Goal: Use online tool/utility: Utilize a website feature to perform a specific function

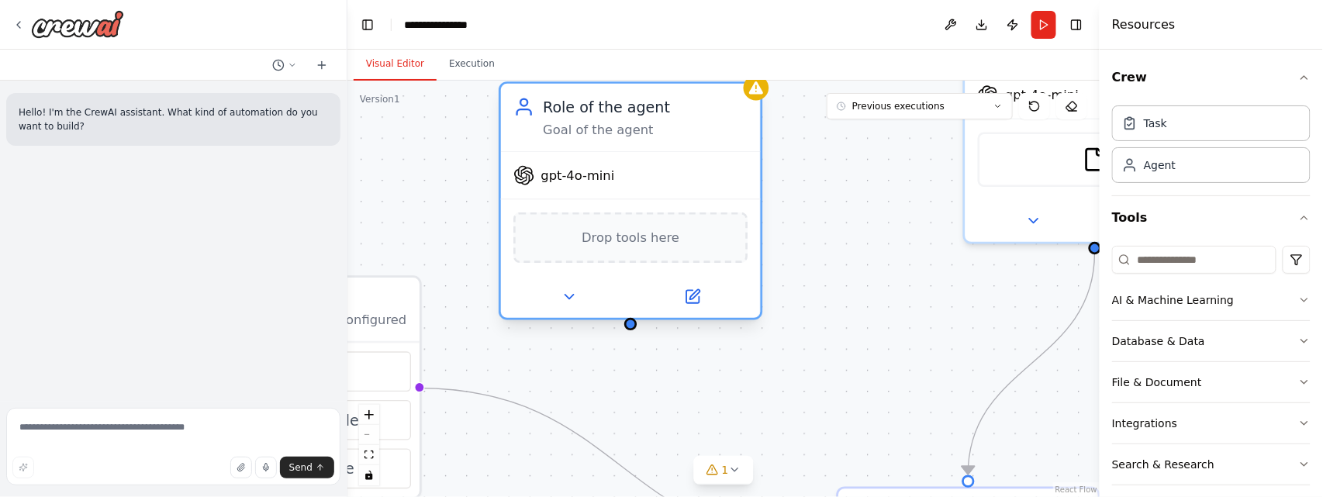
drag, startPoint x: 517, startPoint y: 102, endPoint x: 525, endPoint y: 157, distance: 55.0
click at [525, 157] on div "Role of the agent Goal of the agent gpt-4o-mini Drop tools here" at bounding box center [631, 200] width 264 height 239
click at [1204, 344] on button "Database & Data" at bounding box center [1211, 341] width 199 height 40
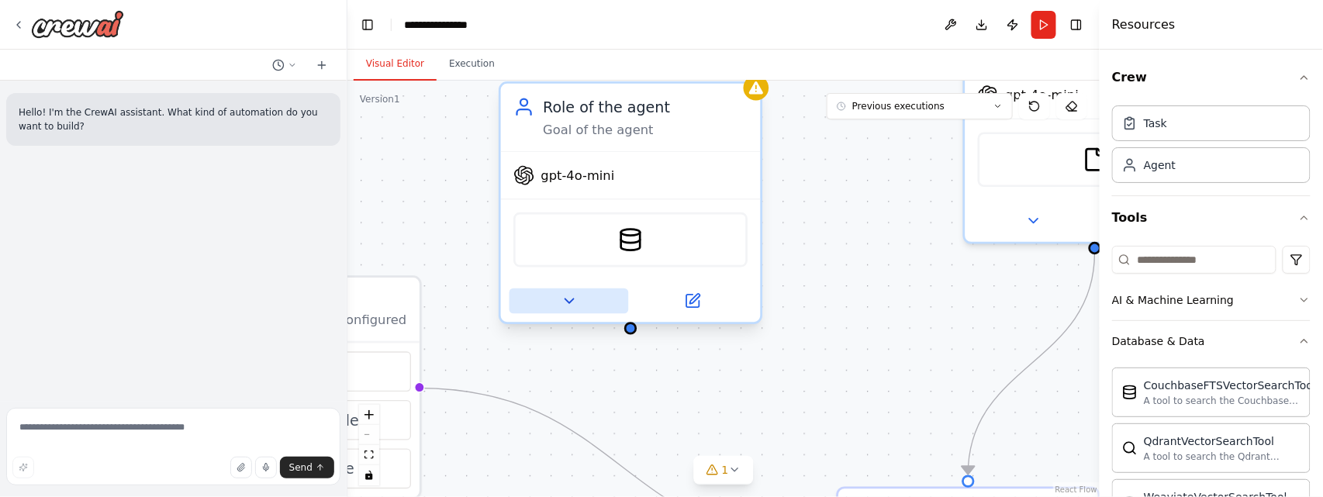
click at [575, 299] on icon at bounding box center [569, 300] width 17 height 17
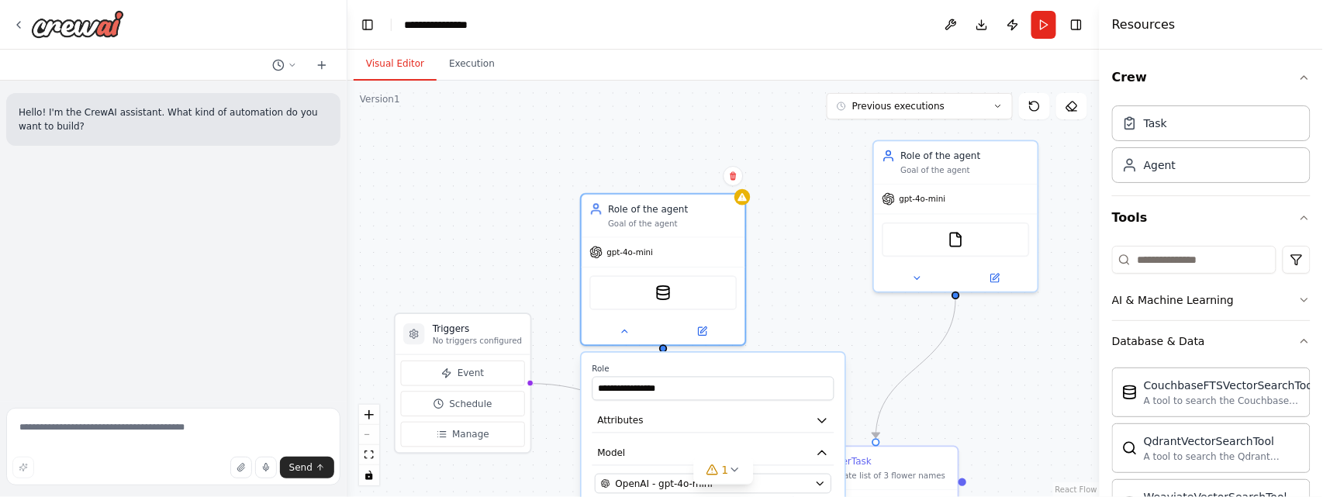
click at [797, 268] on div ".deletable-edge-delete-btn { width: 20px; height: 20px; border: 0px solid #ffff…" at bounding box center [723, 289] width 752 height 416
click at [624, 327] on icon at bounding box center [624, 328] width 5 height 2
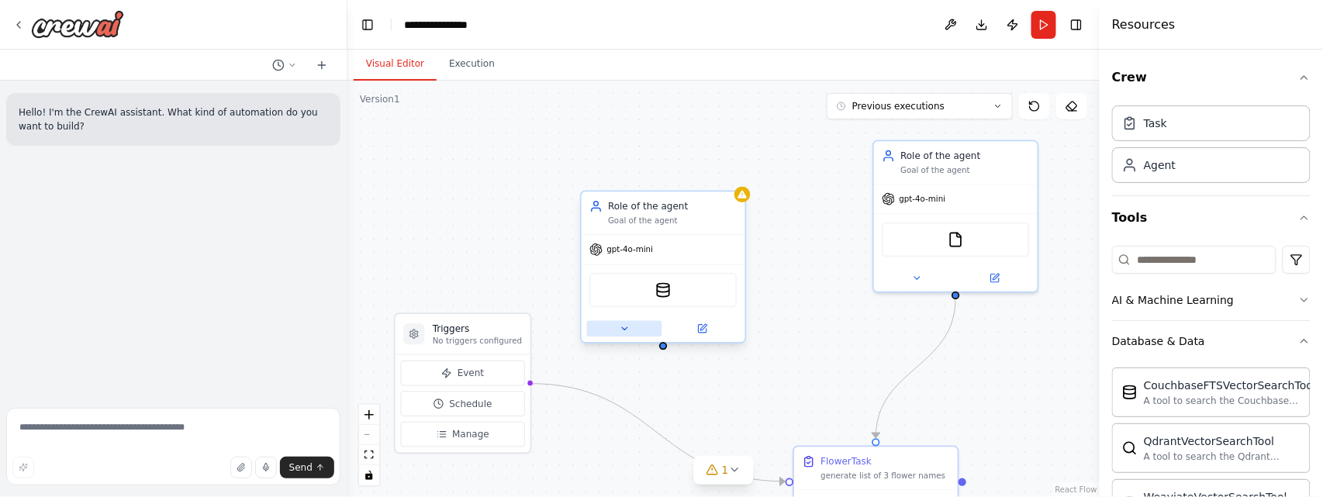
click at [624, 327] on icon at bounding box center [624, 328] width 5 height 2
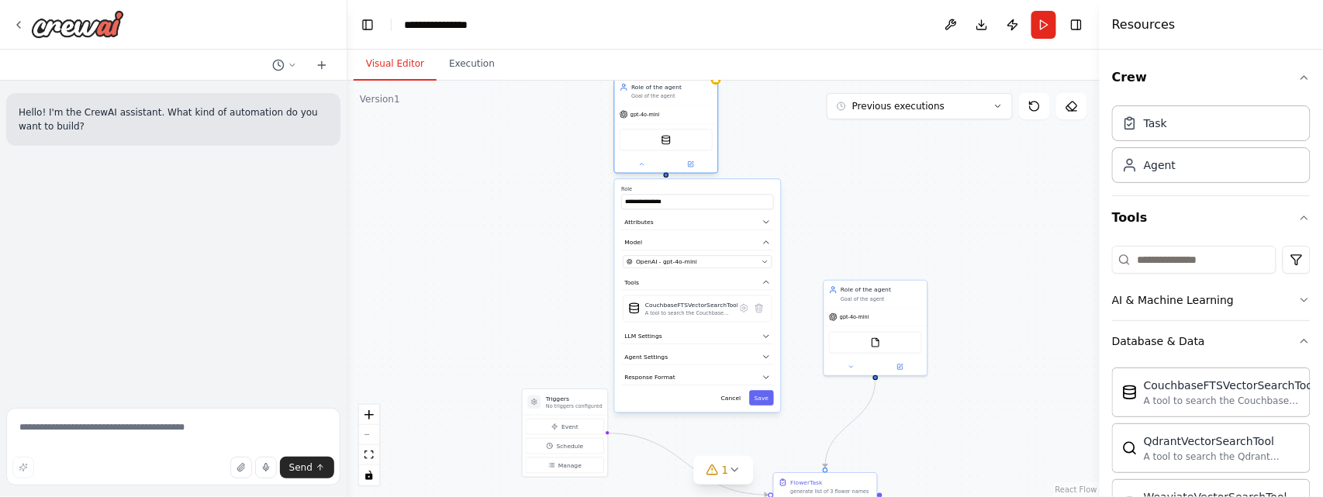
drag, startPoint x: 678, startPoint y: 296, endPoint x: 653, endPoint y: 95, distance: 203.2
click at [653, 95] on div "Role of the agent Goal of the agent" at bounding box center [666, 91] width 103 height 27
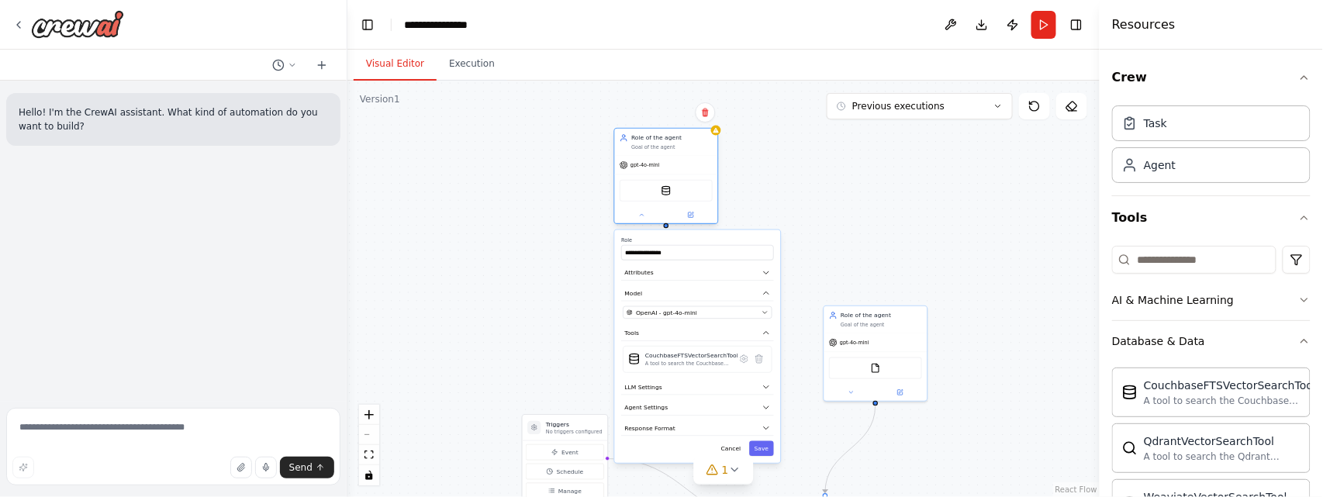
drag, startPoint x: 627, startPoint y: 137, endPoint x: 624, endPoint y: 192, distance: 55.1
click at [624, 192] on div "CouchbaseFTSVectorSearchTool" at bounding box center [666, 191] width 93 height 22
click at [689, 213] on icon at bounding box center [690, 215] width 5 height 5
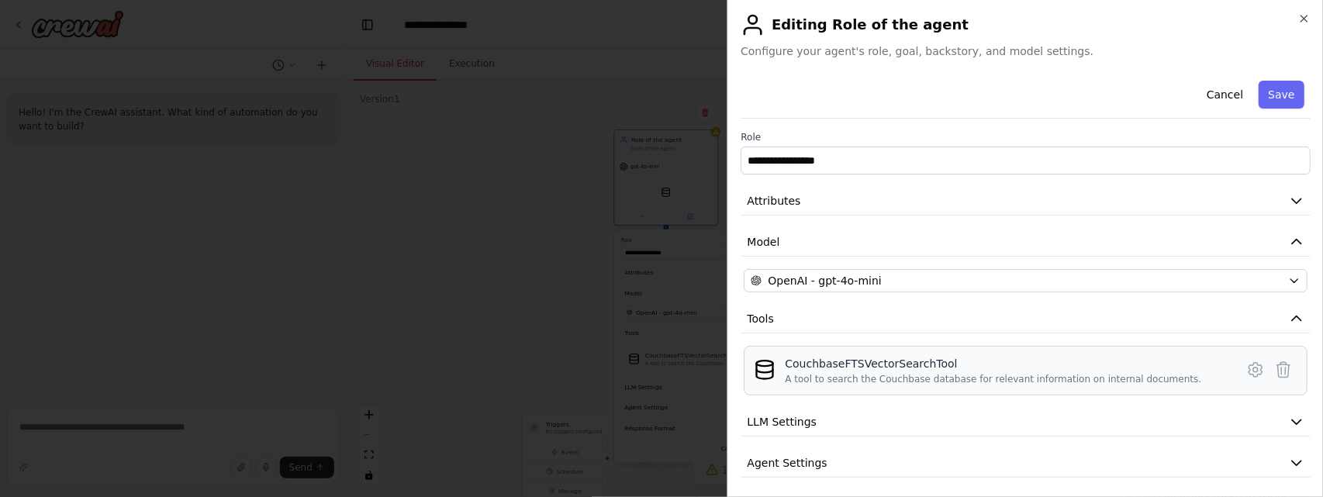
scroll to position [50, 0]
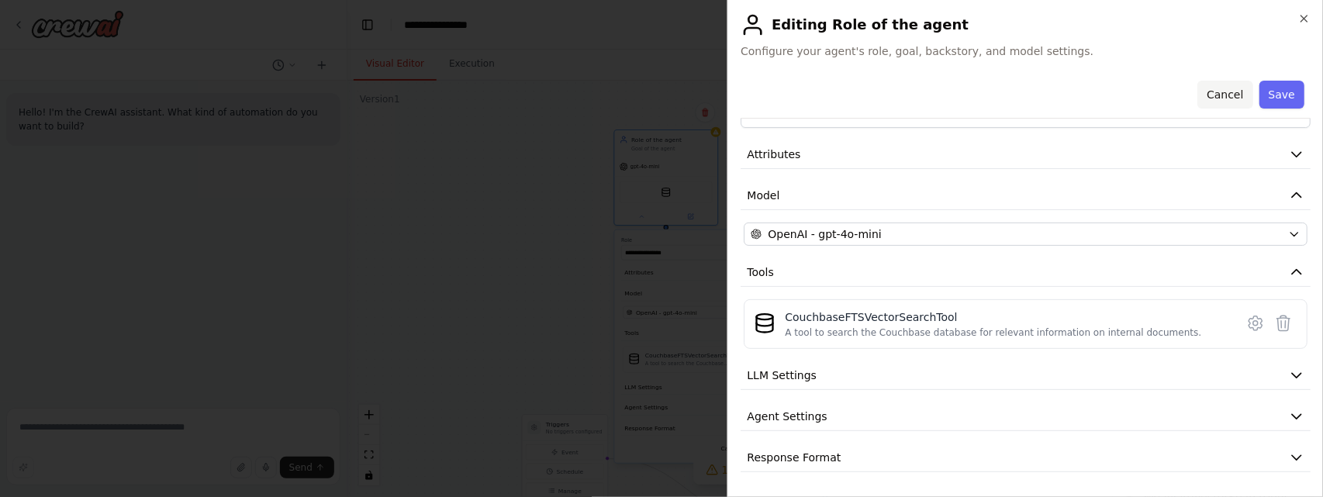
click at [1218, 95] on button "Cancel" at bounding box center [1225, 95] width 55 height 28
